Goal: Find specific page/section: Find specific page/section

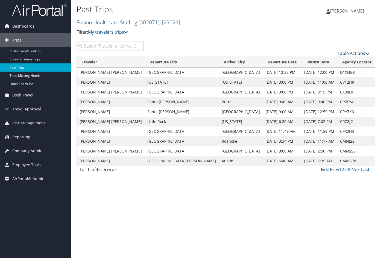
drag, startPoint x: 0, startPoint y: 0, endPoint x: 105, endPoint y: 21, distance: 107.0
click at [105, 21] on link "Fusion Healthcare Staffing ( 302071 ) , [ 29029 ]" at bounding box center [129, 22] width 104 height 7
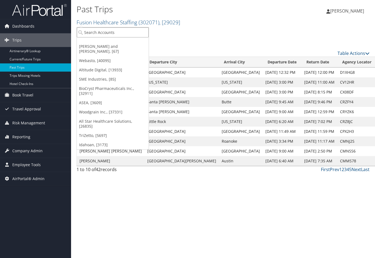
click at [105, 34] on input "search" at bounding box center [113, 32] width 72 height 10
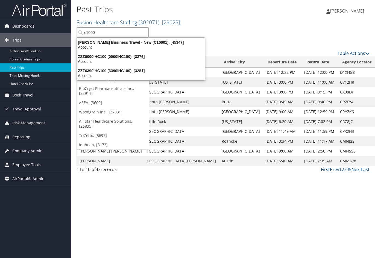
type input "c10001"
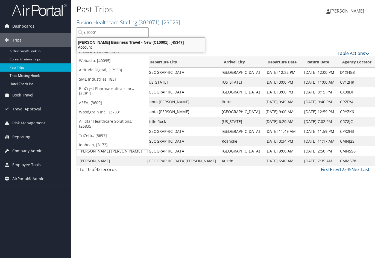
click at [110, 40] on div "Christopherson Business Travel - New (C10001), [45347] Account" at bounding box center [141, 45] width 126 height 13
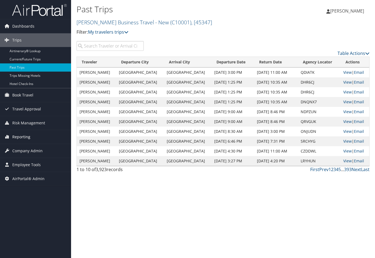
click at [23, 134] on span "Reporting" at bounding box center [21, 137] width 18 height 14
click at [22, 133] on span "Reporting" at bounding box center [21, 137] width 18 height 14
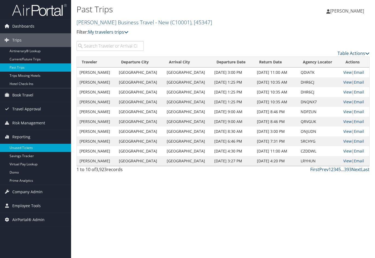
click at [22, 146] on link "Unused Tickets" at bounding box center [35, 148] width 71 height 8
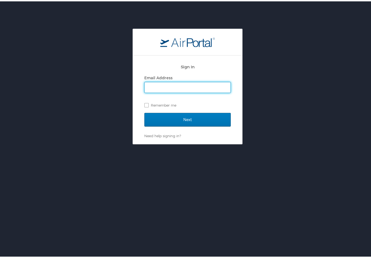
type input "jeanine.eissler@cbtravel.com"
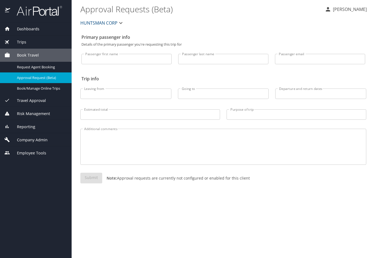
click at [117, 22] on span "HUNTSMAN CORP" at bounding box center [98, 23] width 37 height 8
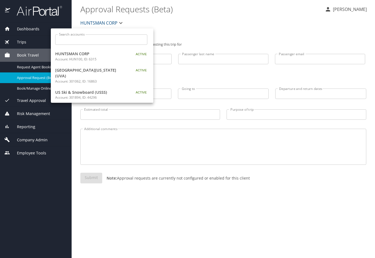
click at [87, 41] on input "Search accounts" at bounding box center [103, 39] width 89 height 10
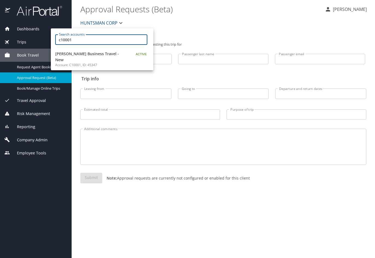
type input "c10001"
click at [93, 58] on span "[PERSON_NAME] Business Travel - New" at bounding box center [89, 57] width 68 height 12
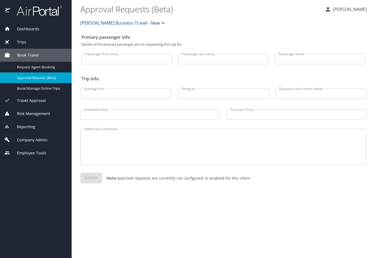
click at [24, 52] on span "Book Travel" at bounding box center [24, 55] width 29 height 6
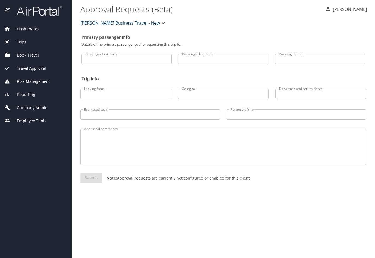
click at [32, 92] on span "Reporting" at bounding box center [22, 95] width 25 height 6
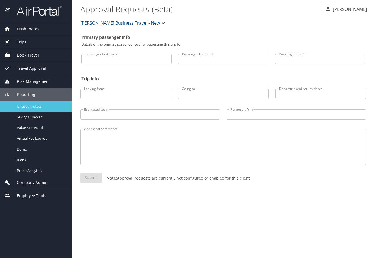
click at [30, 104] on span "Unused Tickets" at bounding box center [41, 106] width 48 height 5
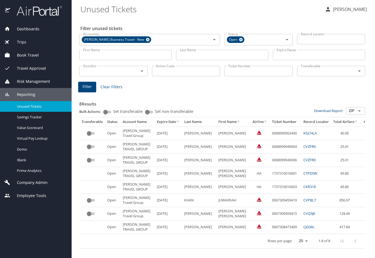
click at [36, 179] on div "Company Admin" at bounding box center [36, 182] width 72 height 13
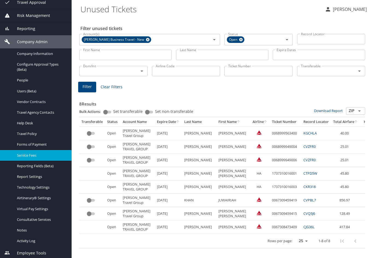
scroll to position [67, 0]
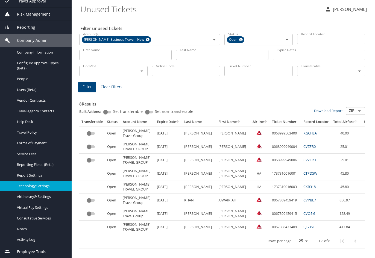
click at [35, 187] on span "Technology Settings" at bounding box center [41, 185] width 48 height 5
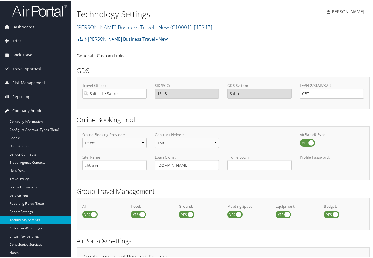
click at [34, 108] on span "Company Admin" at bounding box center [27, 110] width 30 height 14
